Goal: Check status: Check status

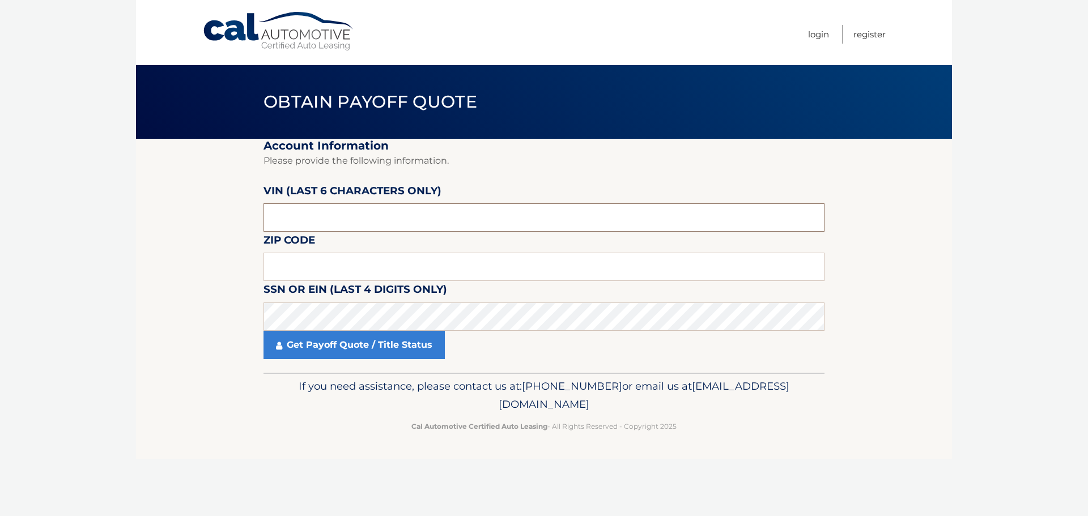
click at [328, 224] on input "text" at bounding box center [544, 217] width 561 height 28
click at [333, 264] on input "text" at bounding box center [544, 267] width 561 height 28
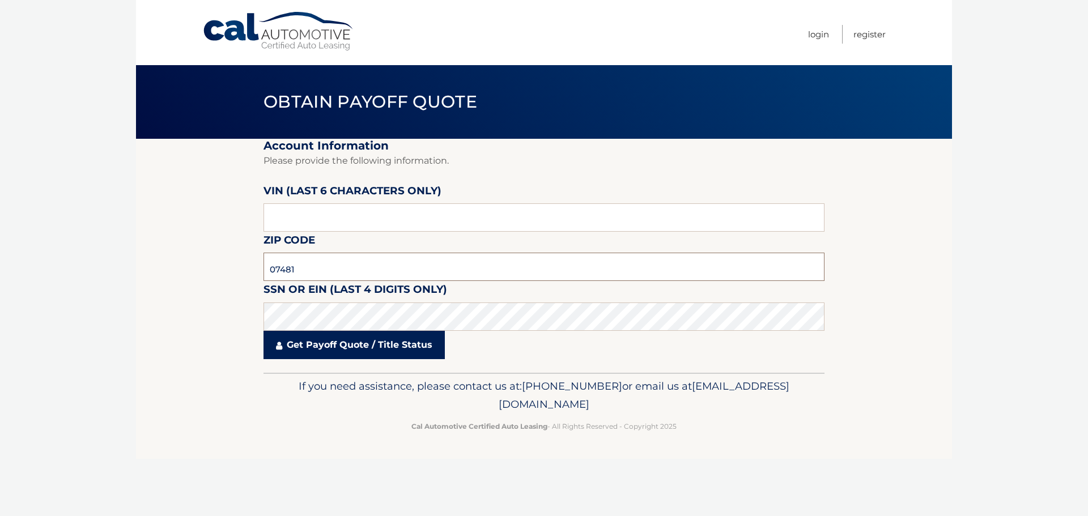
type input "07481"
click at [336, 346] on link "Get Payoff Quote / Title Status" at bounding box center [354, 345] width 181 height 28
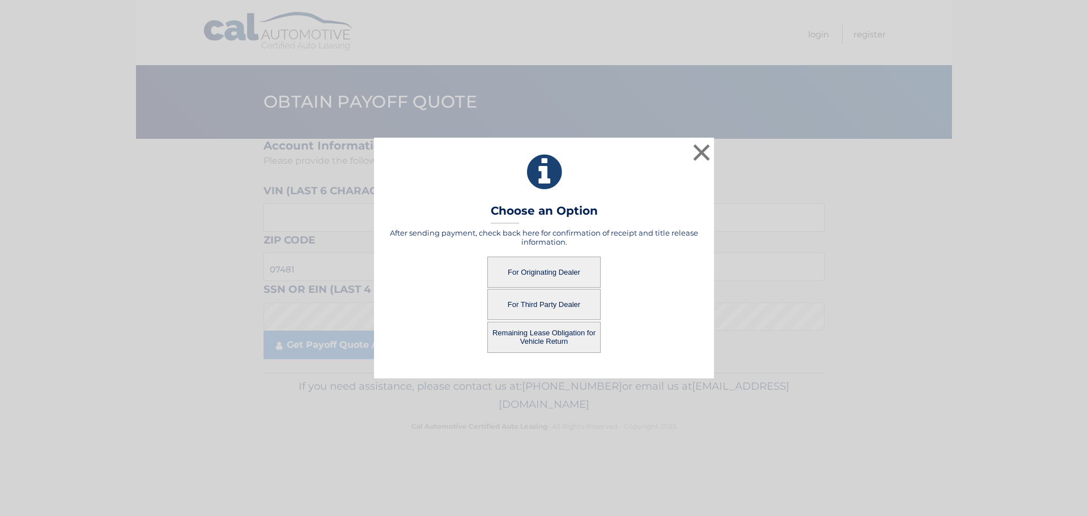
click at [555, 270] on button "For Originating Dealer" at bounding box center [543, 272] width 113 height 31
drag, startPoint x: 548, startPoint y: 270, endPoint x: 553, endPoint y: 277, distance: 8.1
click at [552, 277] on button "For Originating Dealer" at bounding box center [543, 272] width 113 height 31
click at [520, 275] on button "For Originating Dealer" at bounding box center [543, 272] width 113 height 31
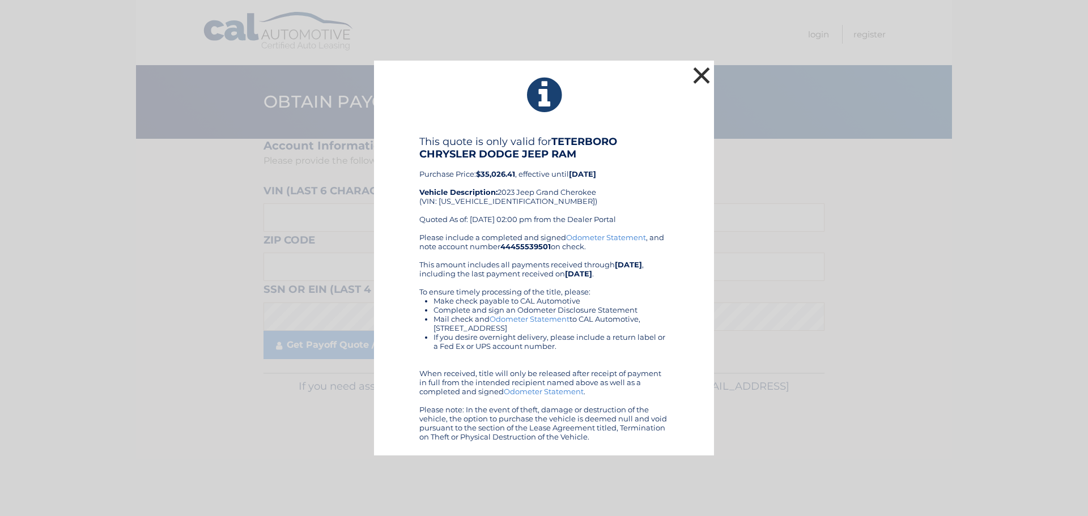
click at [703, 71] on button "×" at bounding box center [701, 75] width 23 height 23
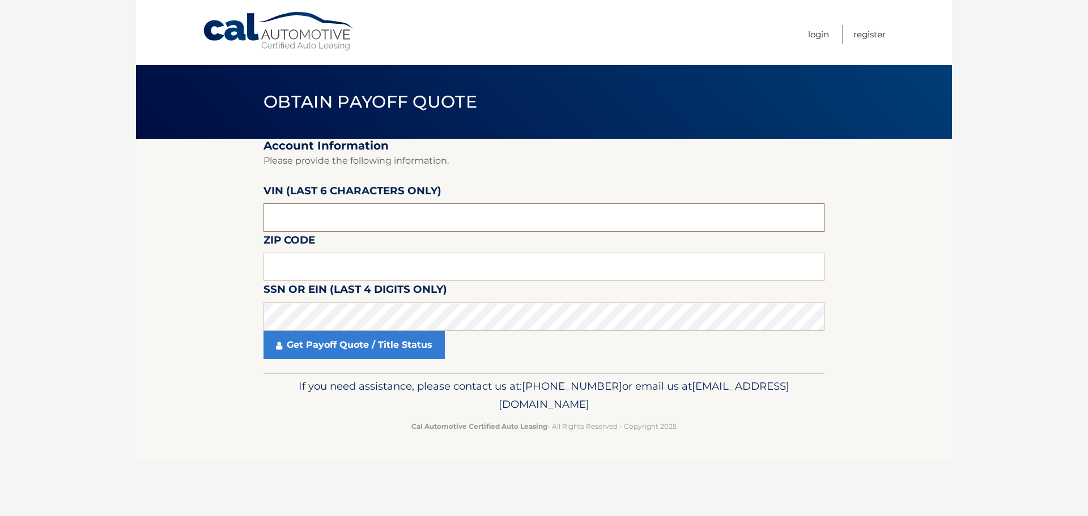
click at [361, 222] on input "text" at bounding box center [544, 217] width 561 height 28
click at [324, 264] on input "text" at bounding box center [544, 267] width 561 height 28
click button "For Originating Dealer" at bounding box center [0, 0] width 0 height 0
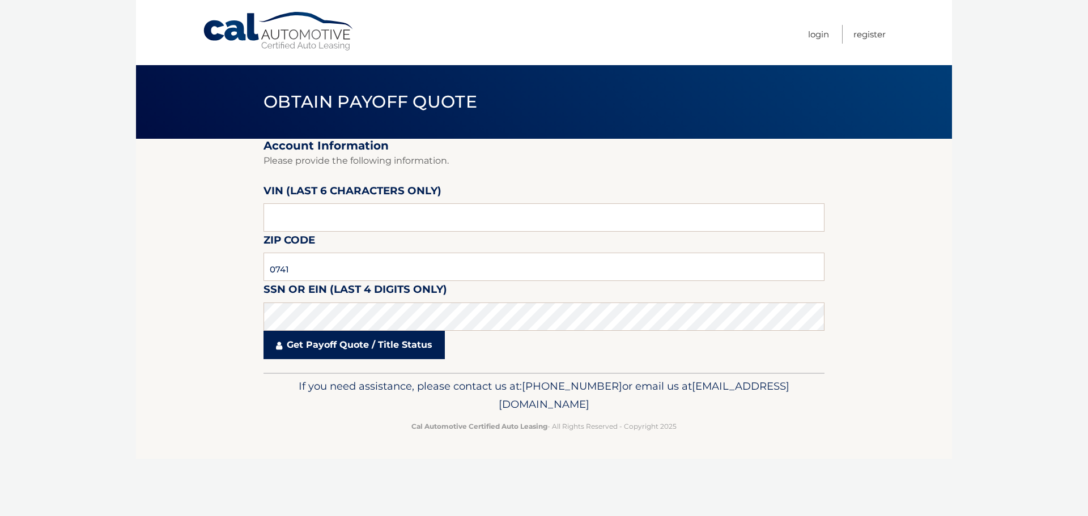
click at [355, 349] on link "Get Payoff Quote / Title Status" at bounding box center [354, 345] width 181 height 28
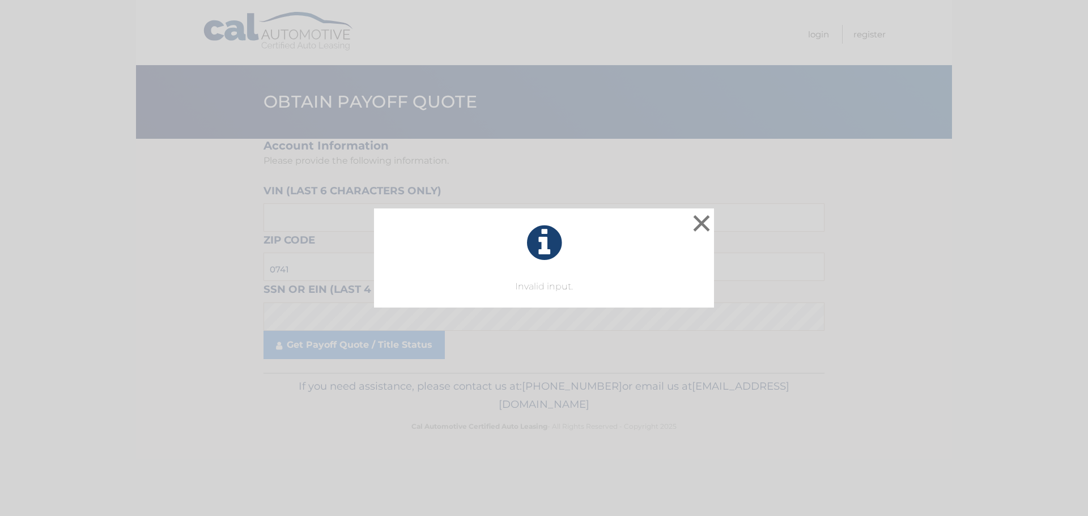
click at [412, 343] on div "× Invalid input. This is what you see on secong view Loading..." at bounding box center [544, 258] width 1088 height 516
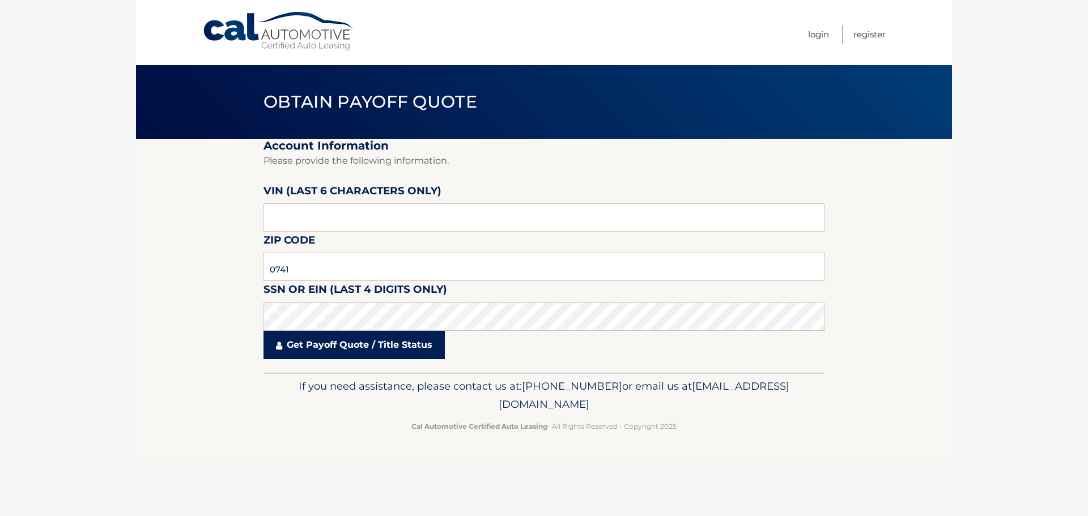
click at [422, 352] on link "Get Payoff Quote / Title Status" at bounding box center [354, 345] width 181 height 28
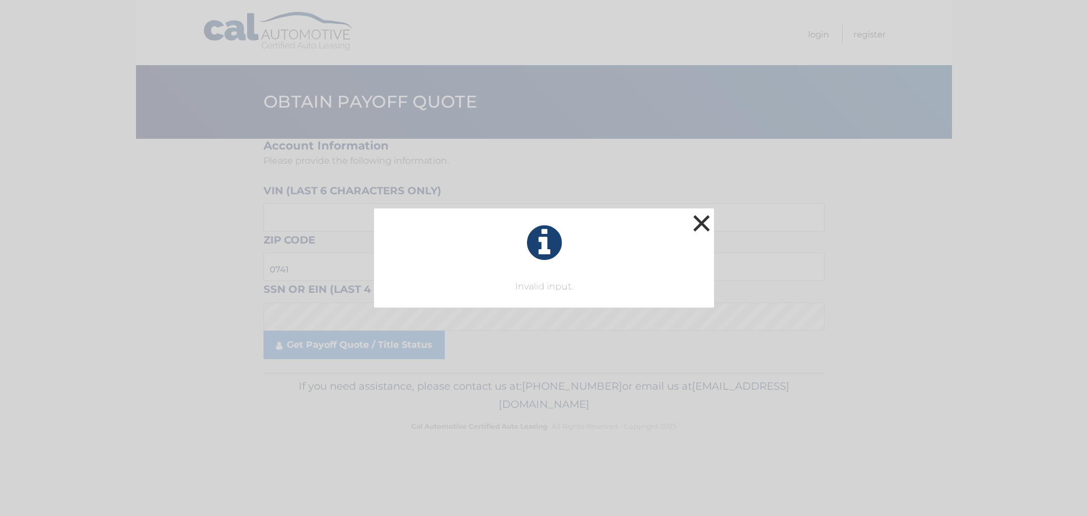
click at [699, 219] on button "×" at bounding box center [701, 223] width 23 height 23
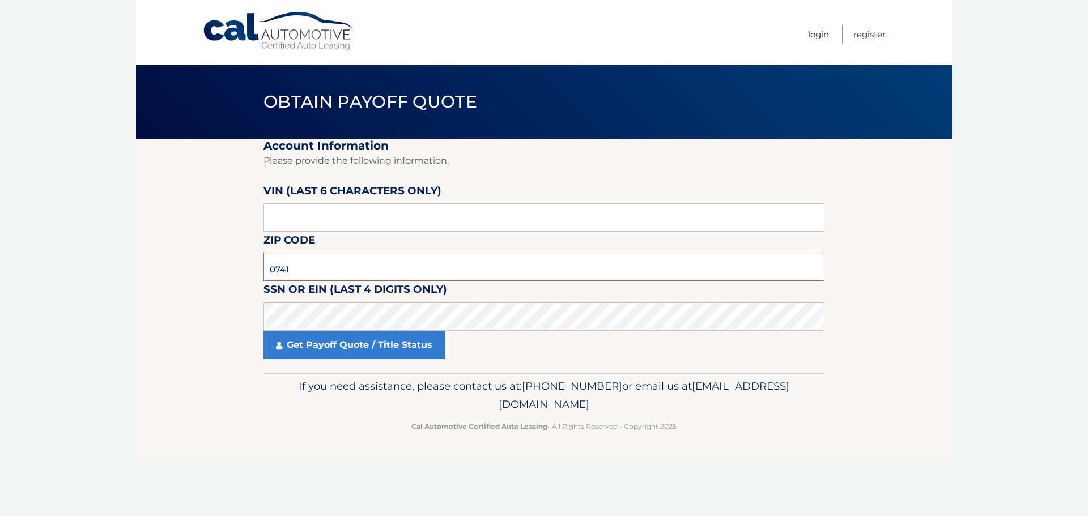
click at [306, 269] on input "0741" at bounding box center [544, 267] width 561 height 28
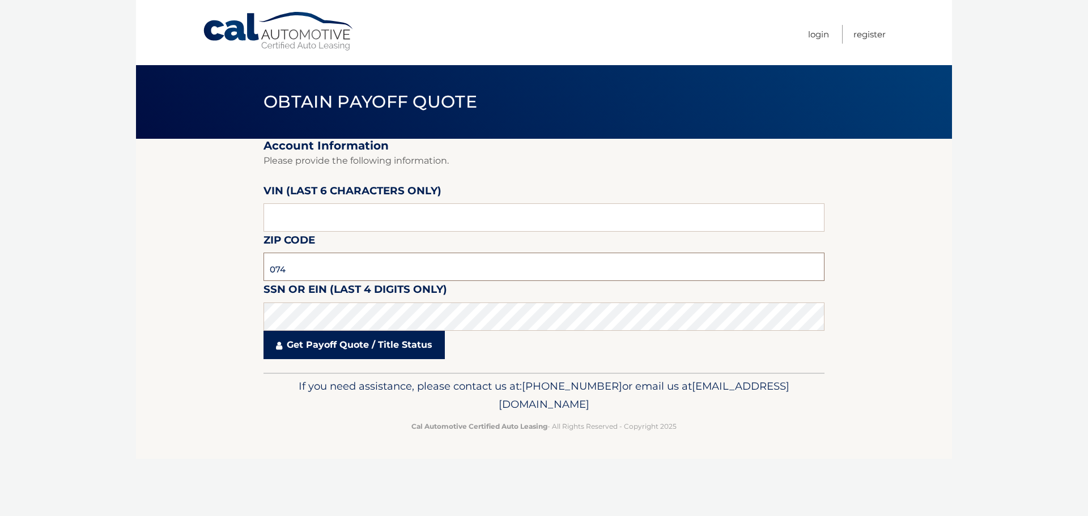
type input "07481"
click at [330, 354] on link "Get Payoff Quote / Title Status" at bounding box center [354, 345] width 181 height 28
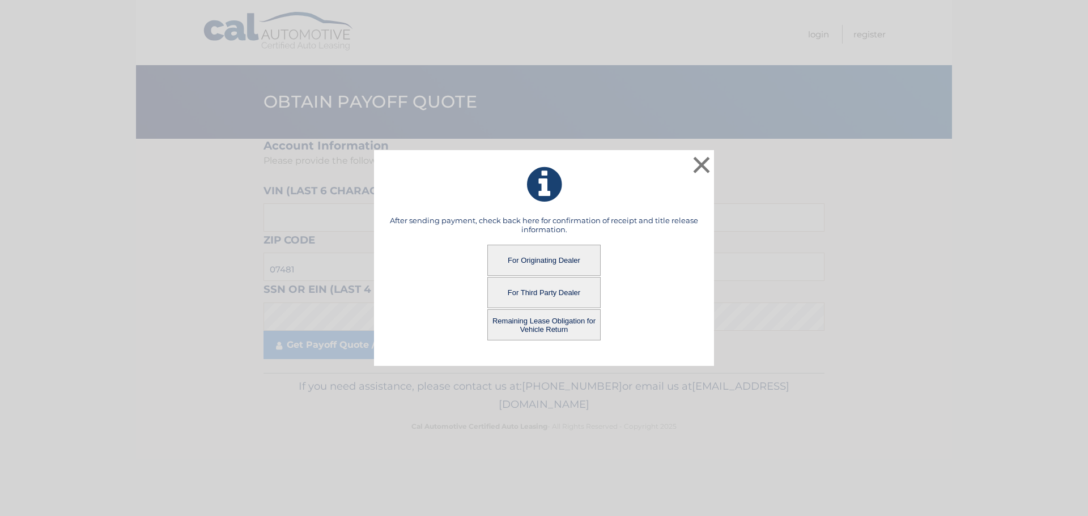
click at [528, 325] on button "Remaining Lease Obligation for Vehicle Return" at bounding box center [543, 324] width 113 height 31
click at [542, 322] on button "Remaining Lease Obligation for Vehicle Return" at bounding box center [543, 324] width 113 height 31
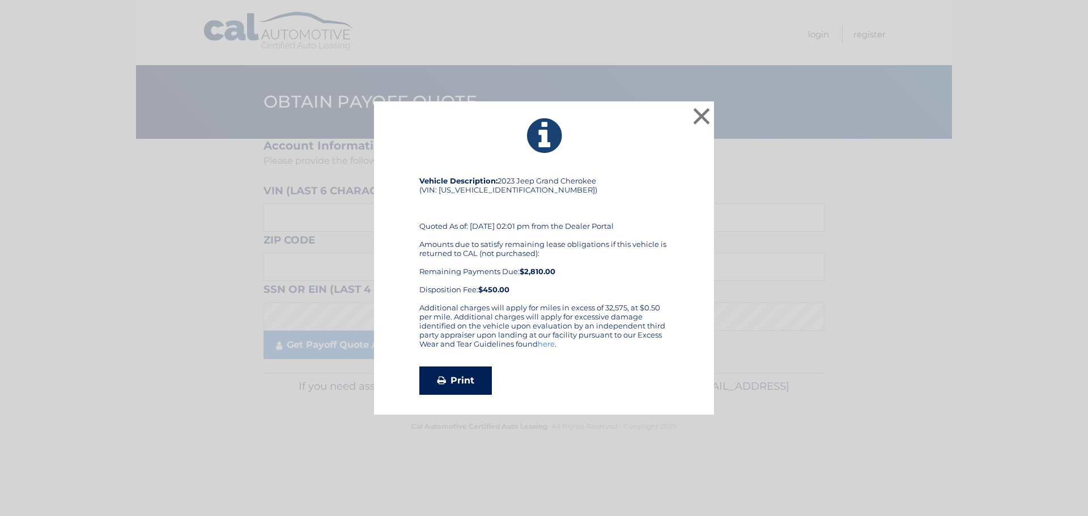
click at [456, 378] on link "Print" at bounding box center [455, 381] width 73 height 28
click at [702, 117] on button "×" at bounding box center [701, 116] width 23 height 23
